Goal: Information Seeking & Learning: Learn about a topic

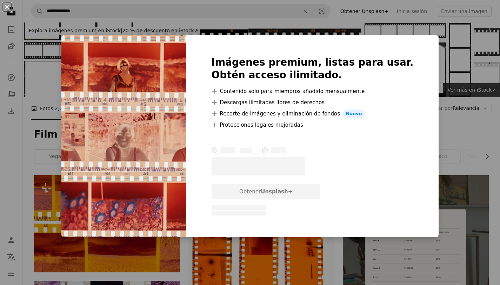
scroll to position [381, 0]
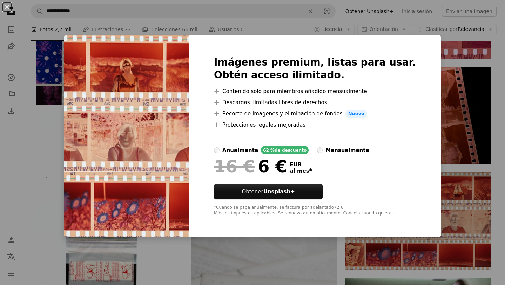
click at [448, 69] on div "An X shape Imágenes premium, listas para usar. Obtén acceso ilimitado. A plus s…" at bounding box center [252, 142] width 505 height 285
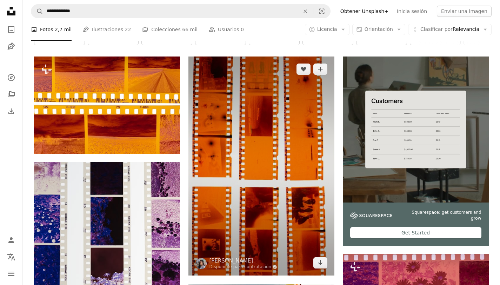
scroll to position [115, 0]
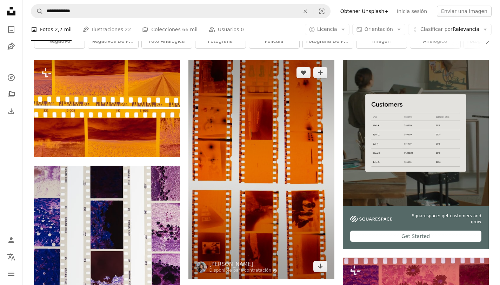
click at [261, 152] on img at bounding box center [261, 169] width 146 height 219
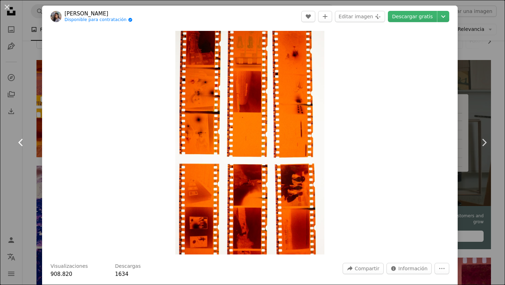
click at [34, 128] on link "Chevron left" at bounding box center [21, 142] width 42 height 67
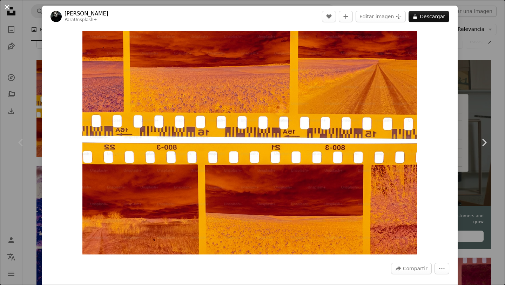
click at [7, 6] on button "An X shape" at bounding box center [7, 7] width 8 height 8
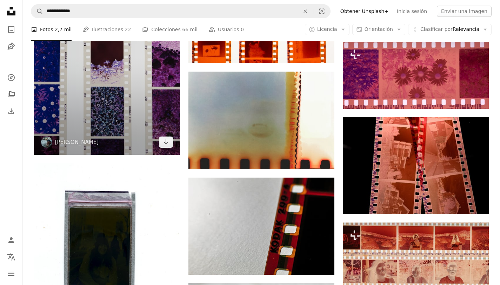
scroll to position [339, 0]
